Goal: Task Accomplishment & Management: Complete application form

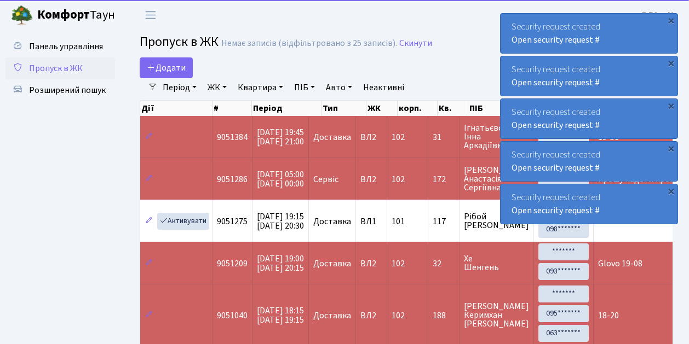
select select "25"
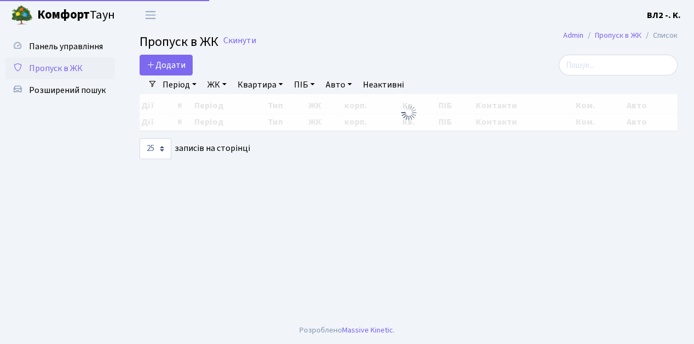
select select "25"
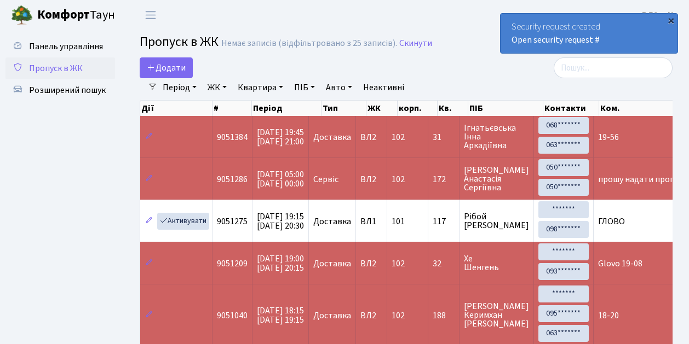
click at [670, 20] on div "×" at bounding box center [670, 20] width 11 height 11
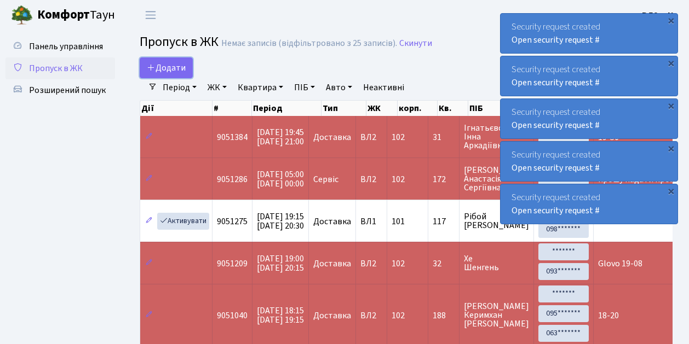
drag, startPoint x: 185, startPoint y: 76, endPoint x: 192, endPoint y: 112, distance: 36.9
click at [185, 76] on link "Додати" at bounding box center [166, 67] width 53 height 21
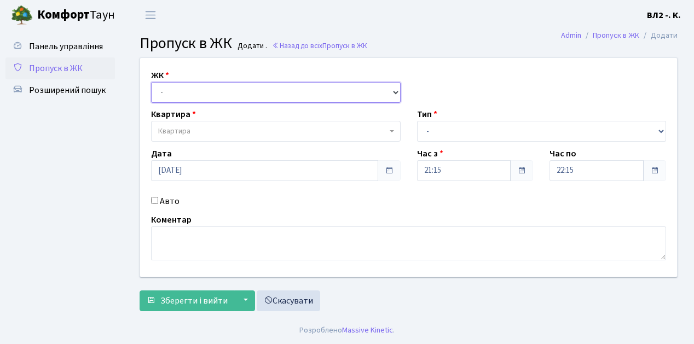
click at [394, 90] on select "- ВЛ1, Ужгородський пров., 4/1 ВЛ2, пр.Голосіївський, 76 ВЛ3, пр.Голосіївський,…" at bounding box center [276, 92] width 250 height 21
select select "317"
click at [151, 82] on select "- ВЛ1, Ужгородський пров., 4/1 ВЛ2, пр.Голосіївський, 76 ВЛ3, пр.Голосіївський,…" at bounding box center [276, 92] width 250 height 21
select select
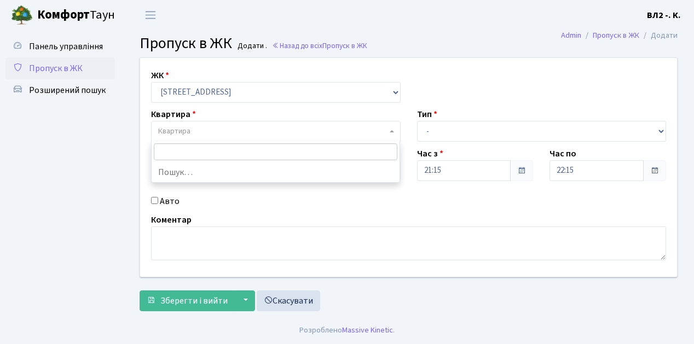
drag, startPoint x: 389, startPoint y: 130, endPoint x: 479, endPoint y: 118, distance: 90.1
click at [390, 130] on b at bounding box center [392, 131] width 4 height 2
type input "61"
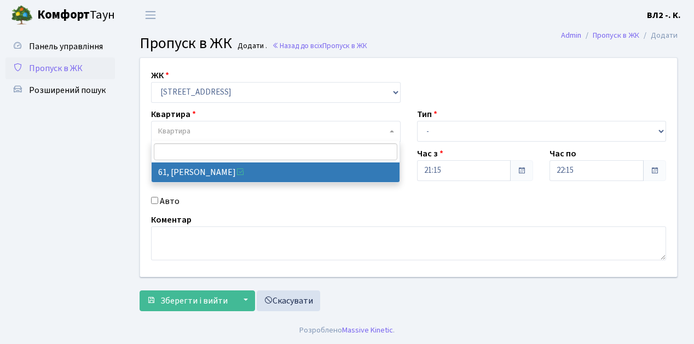
select select "38122"
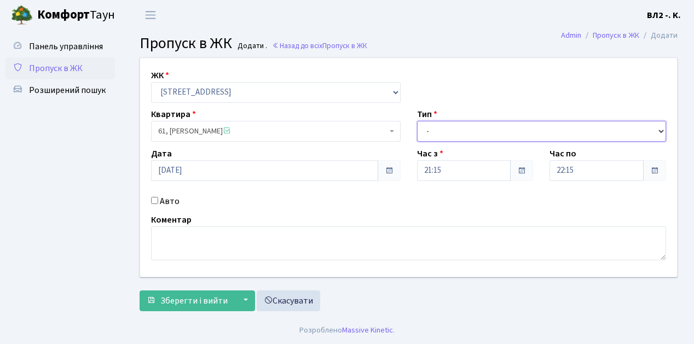
drag, startPoint x: 661, startPoint y: 131, endPoint x: 641, endPoint y: 127, distance: 20.7
click at [661, 131] on select "- Доставка Таксі Гості Сервіс" at bounding box center [542, 131] width 250 height 21
select select "1"
click at [417, 121] on select "- Доставка Таксі Гості Сервіс" at bounding box center [542, 131] width 250 height 21
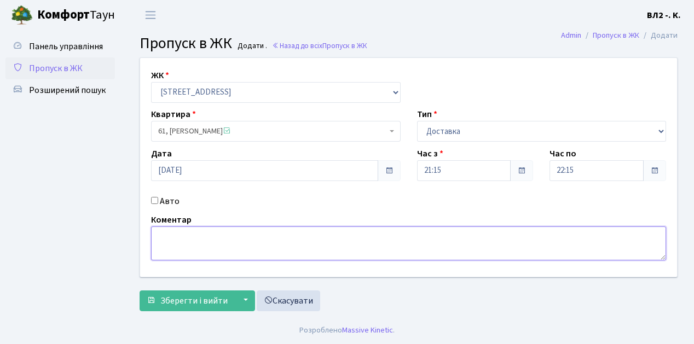
click at [157, 232] on textarea at bounding box center [408, 244] width 515 height 34
type textarea "Glovo 21-19"
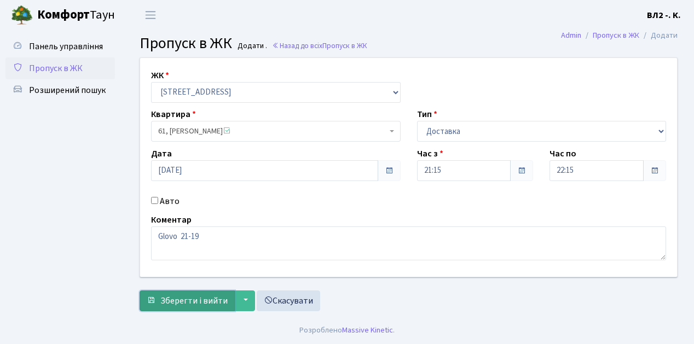
click at [171, 302] on span "Зберегти і вийти" at bounding box center [193, 301] width 67 height 12
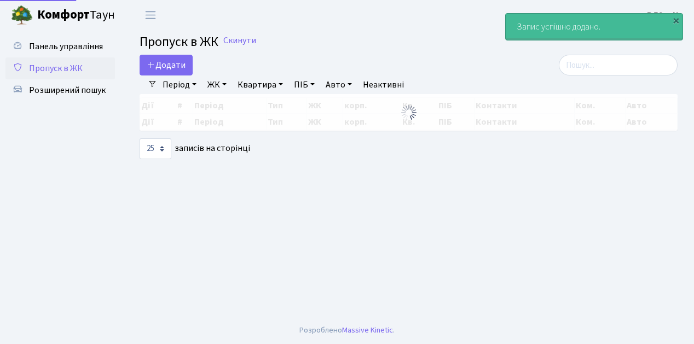
select select "25"
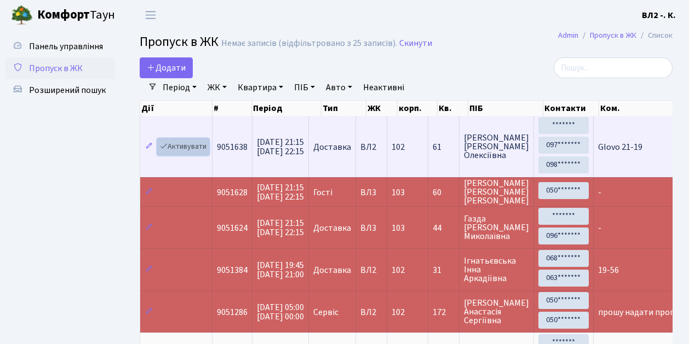
click at [199, 150] on link "Активувати" at bounding box center [183, 147] width 52 height 17
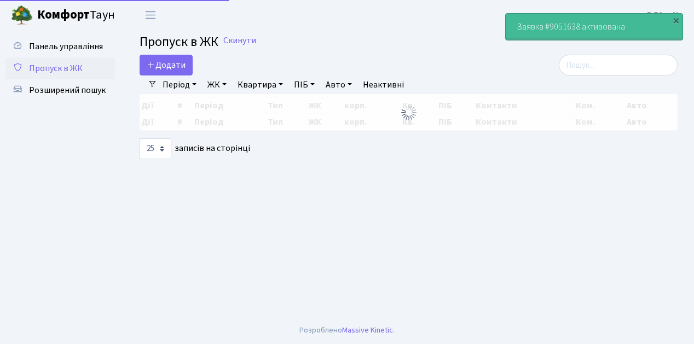
select select "25"
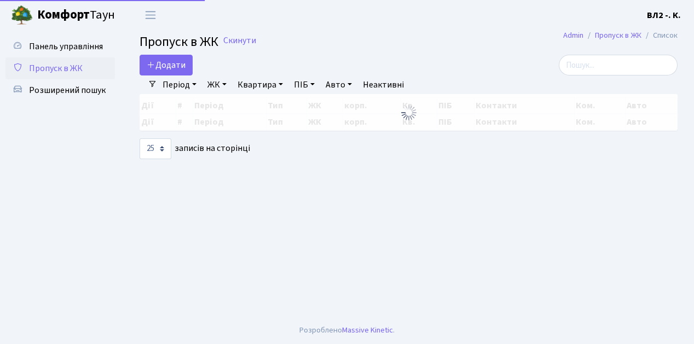
select select "25"
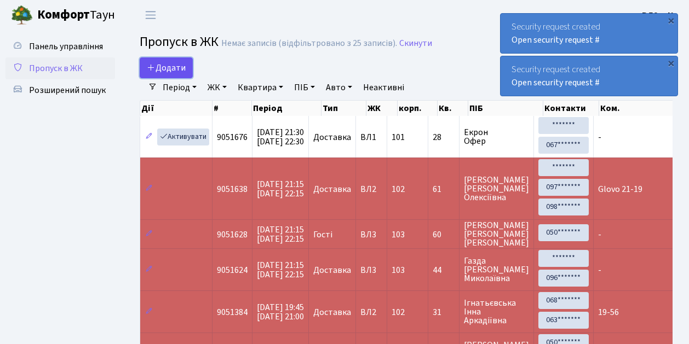
click at [186, 75] on link "Додати" at bounding box center [166, 67] width 53 height 21
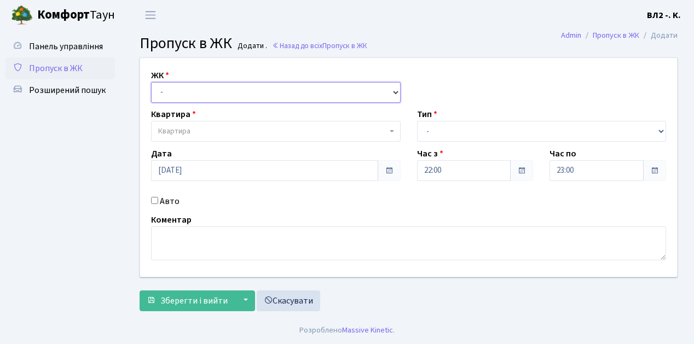
click at [395, 93] on select "- [STREET_ADDRESS][PERSON_NAME]" at bounding box center [276, 92] width 250 height 21
select select "317"
click at [151, 82] on select "- [STREET_ADDRESS][PERSON_NAME]" at bounding box center [276, 92] width 250 height 21
select select
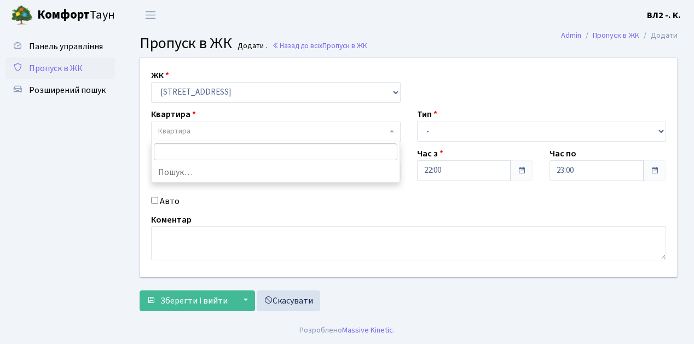
click at [394, 133] on span at bounding box center [393, 131] width 2 height 21
type input "157"
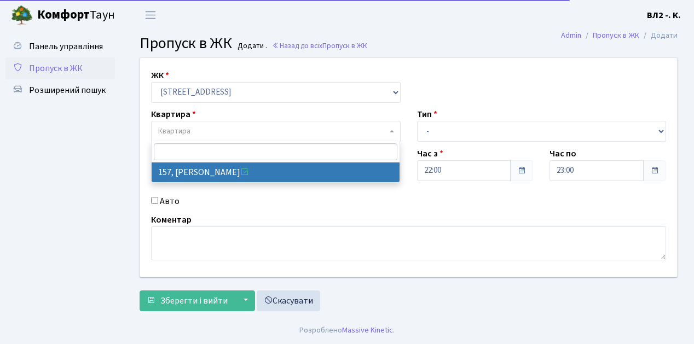
select select "38407"
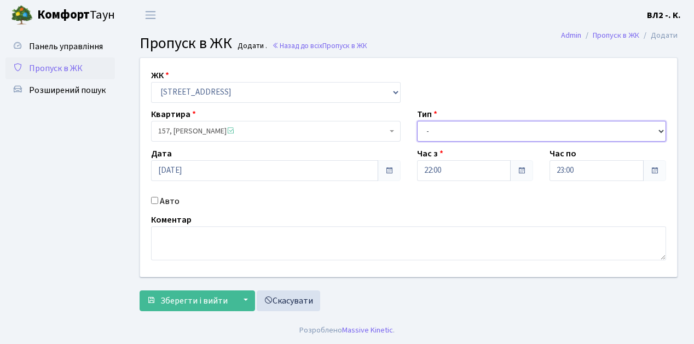
click at [659, 128] on select "- Доставка Таксі Гості Сервіс" at bounding box center [542, 131] width 250 height 21
select select "1"
click at [417, 121] on select "- Доставка Таксі Гості Сервіс" at bounding box center [542, 131] width 250 height 21
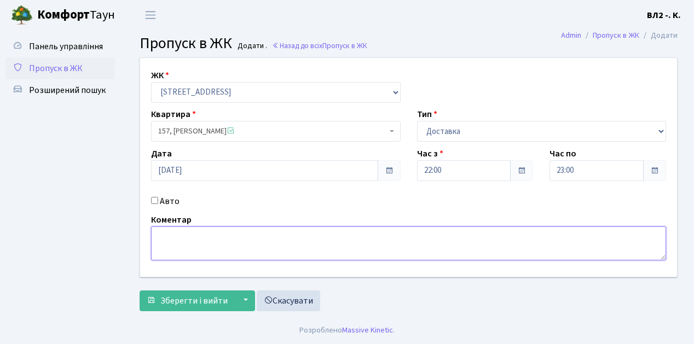
click at [162, 232] on textarea at bounding box center [408, 244] width 515 height 34
type textarea "21-58"
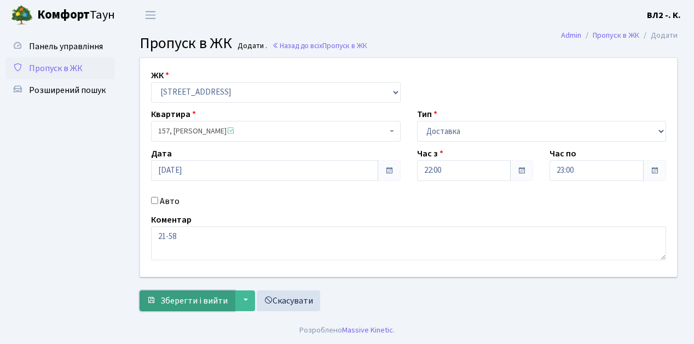
click at [172, 300] on span "Зберегти і вийти" at bounding box center [193, 301] width 67 height 12
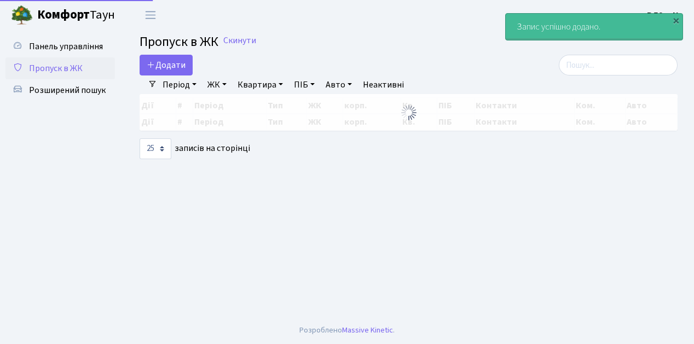
select select "25"
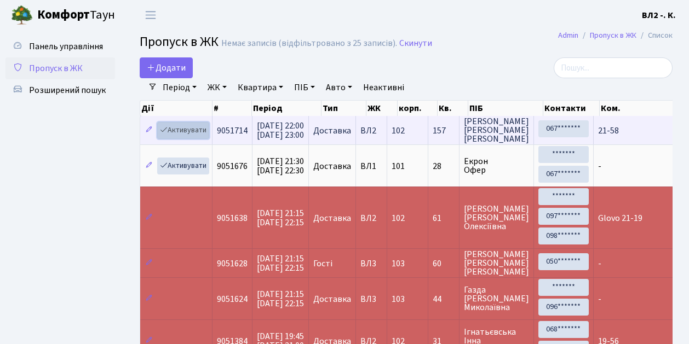
click at [199, 134] on link "Активувати" at bounding box center [183, 130] width 52 height 17
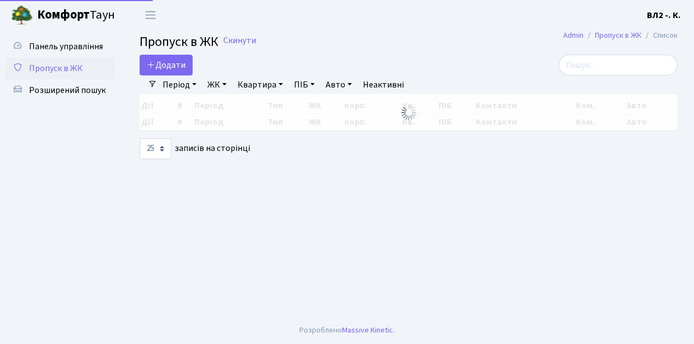
select select "25"
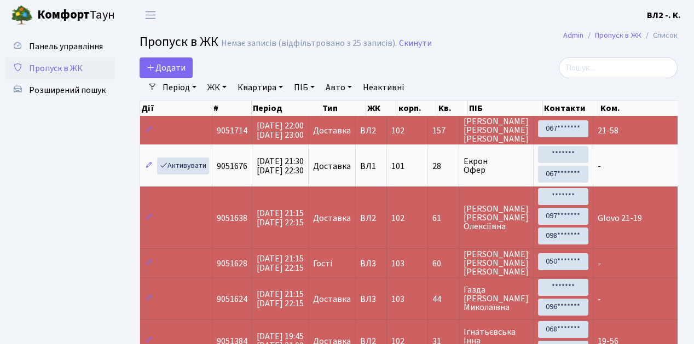
select select "25"
